Goal: Navigation & Orientation: Find specific page/section

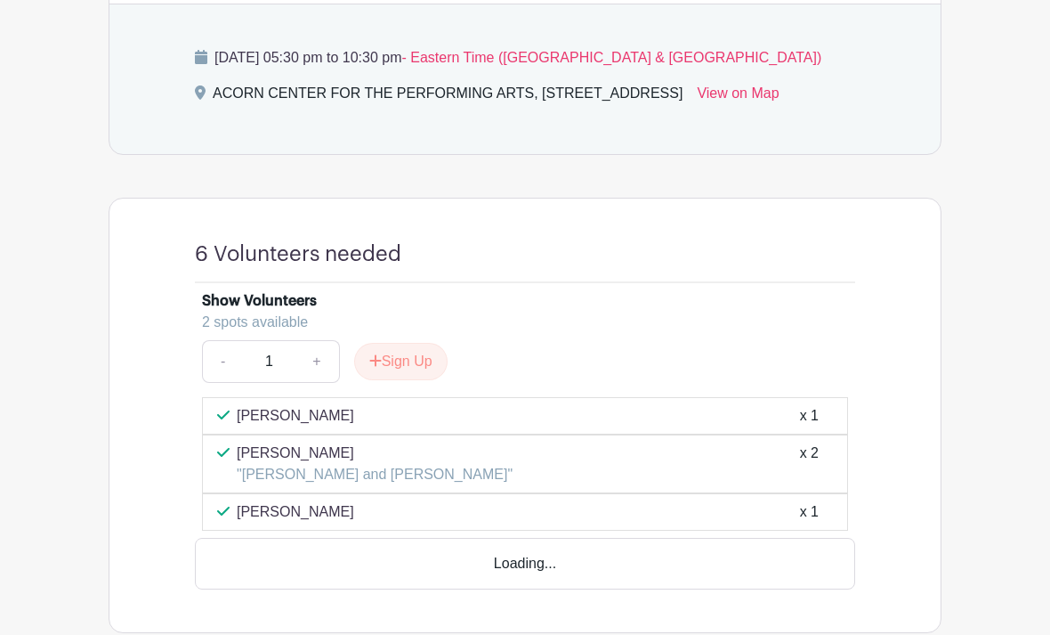
scroll to position [881, 0]
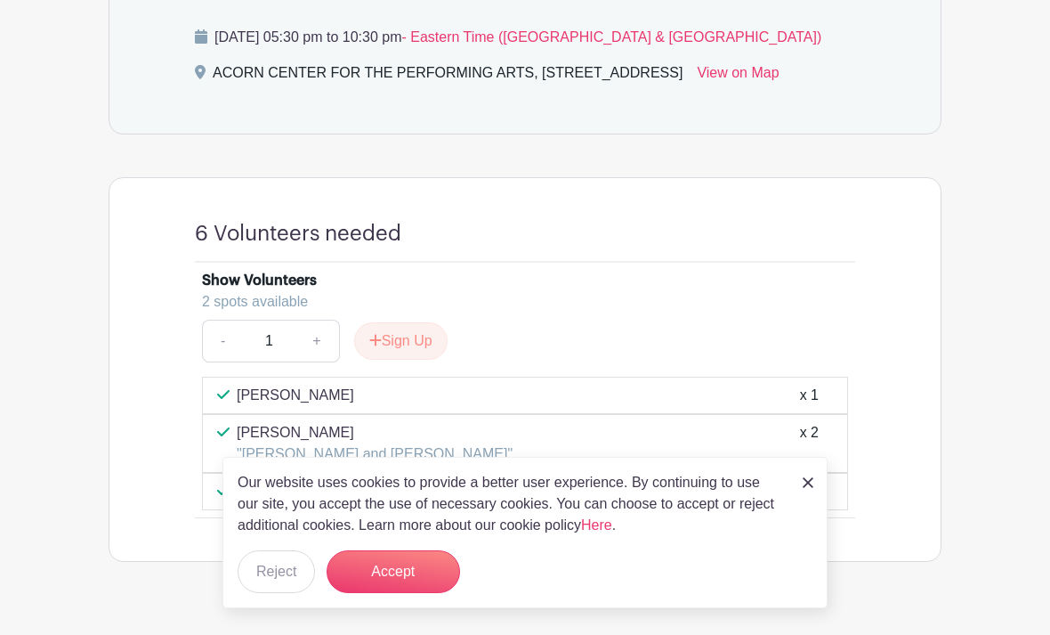
click at [428, 593] on button "Accept" at bounding box center [394, 571] width 134 height 43
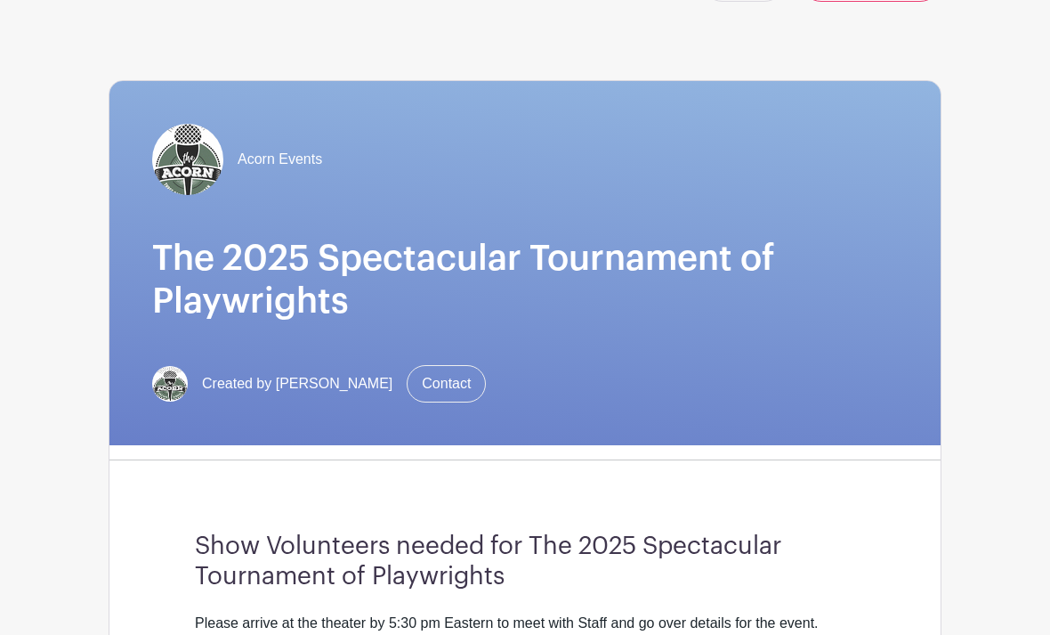
scroll to position [0, 0]
